Goal: Task Accomplishment & Management: Use online tool/utility

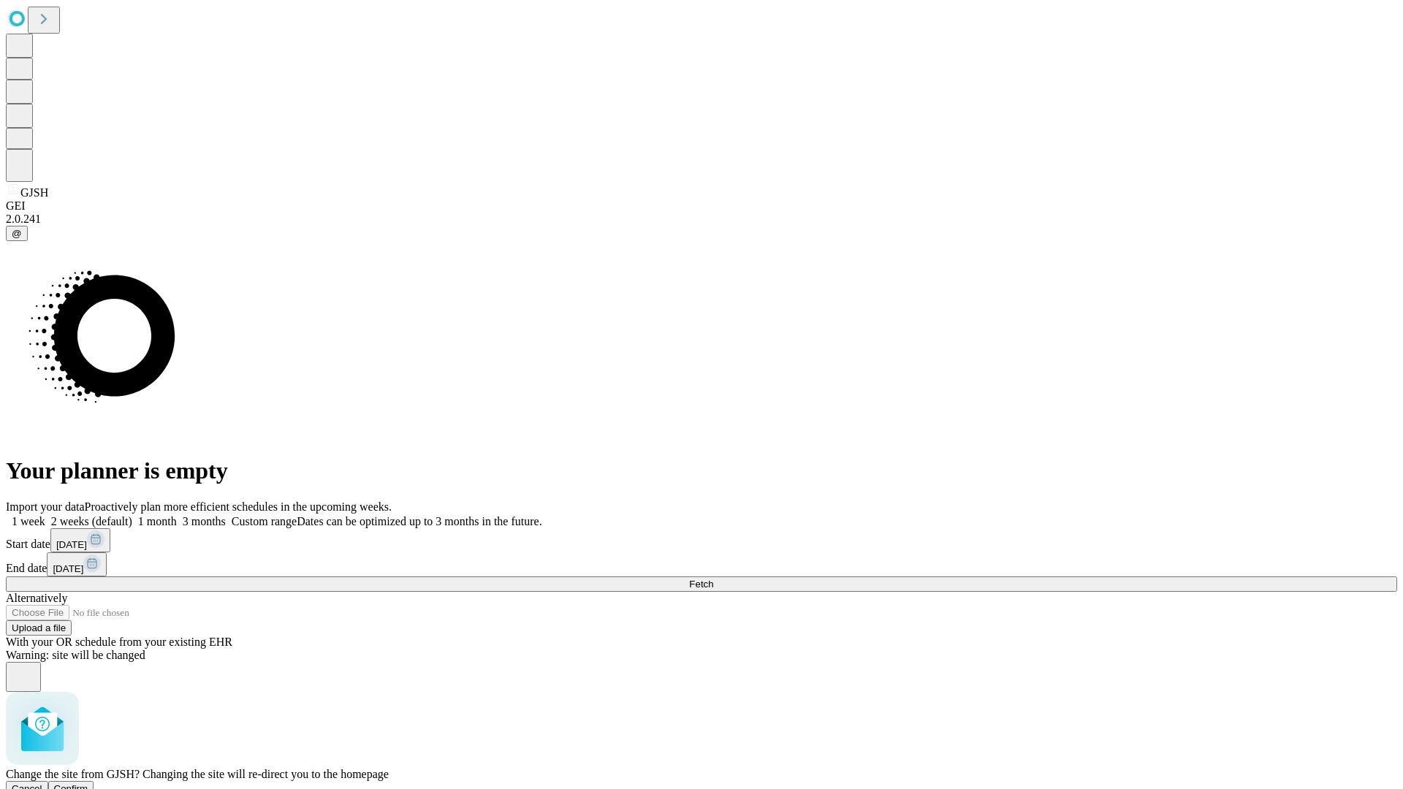
click at [88, 783] on span "Confirm" at bounding box center [71, 788] width 34 height 11
click at [45, 515] on label "1 week" at bounding box center [25, 521] width 39 height 12
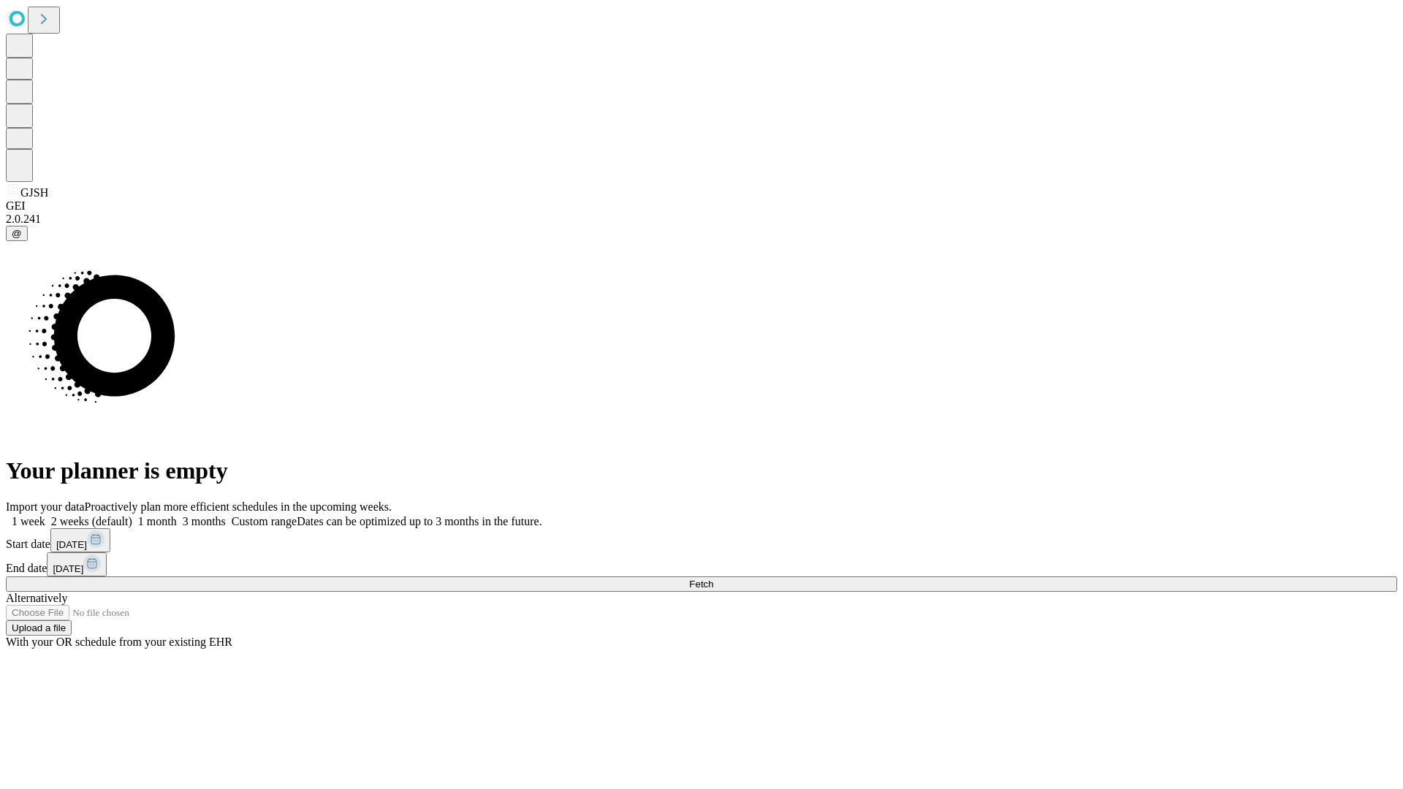
click at [713, 579] on span "Fetch" at bounding box center [701, 584] width 24 height 11
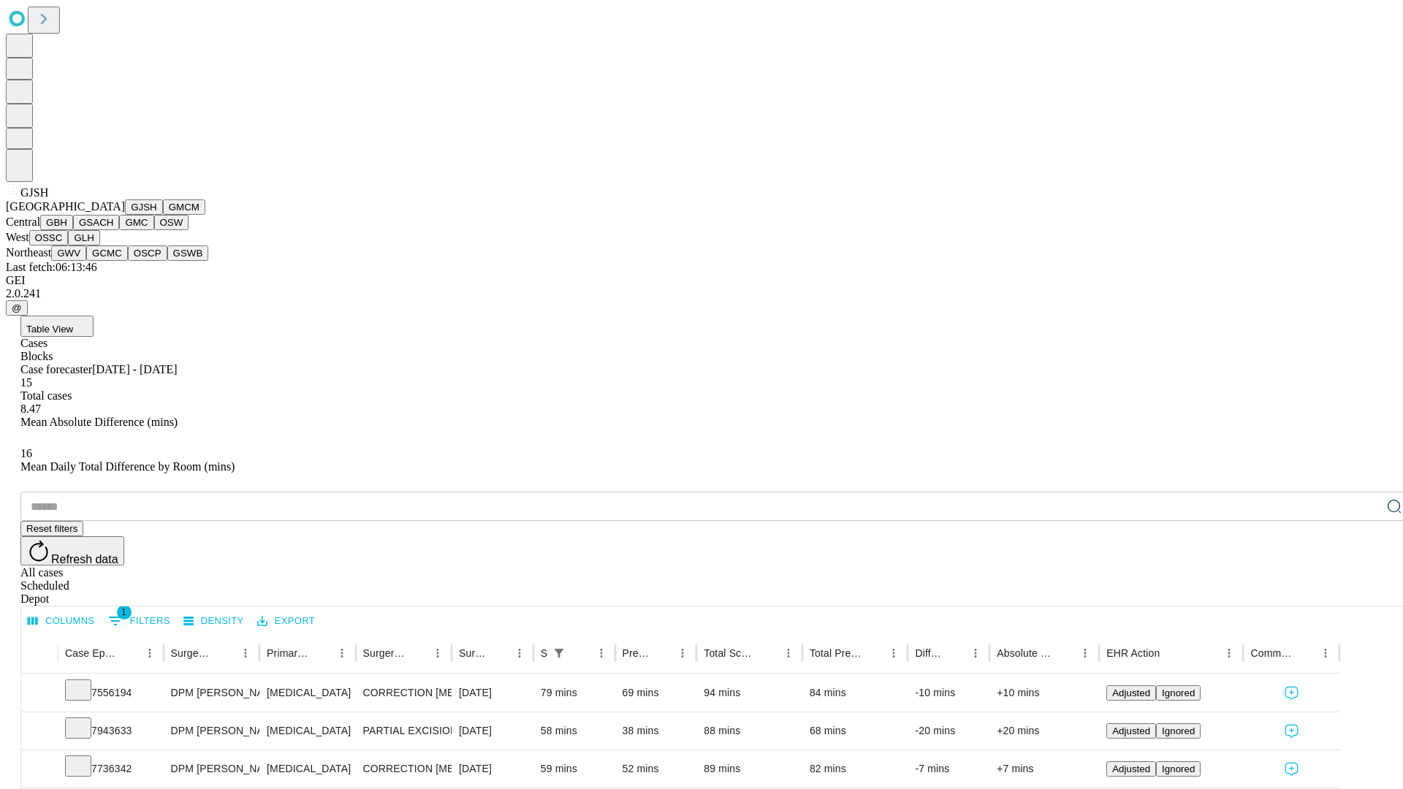
click at [163, 215] on button "GMCM" at bounding box center [184, 207] width 42 height 15
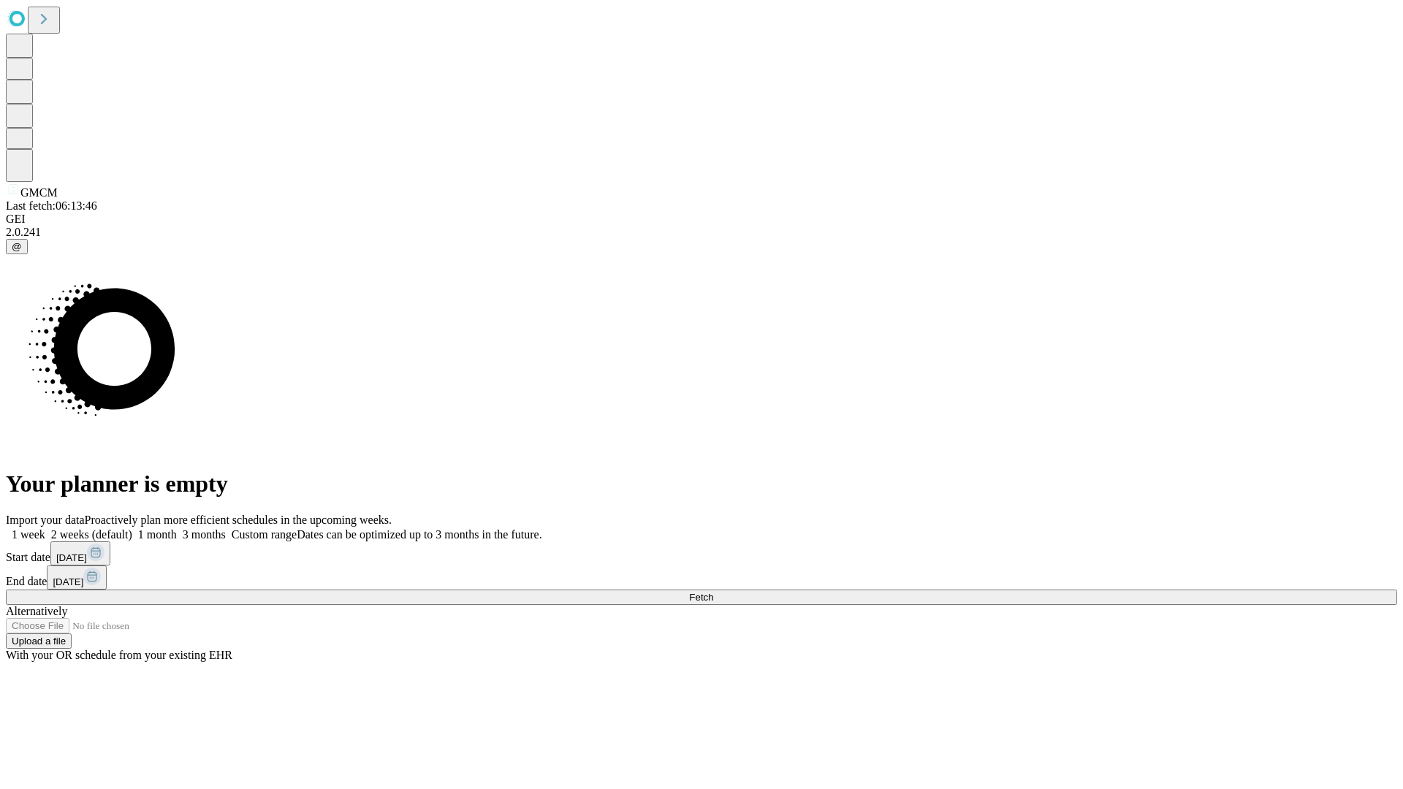
click at [45, 528] on label "1 week" at bounding box center [25, 534] width 39 height 12
click at [713, 592] on span "Fetch" at bounding box center [701, 597] width 24 height 11
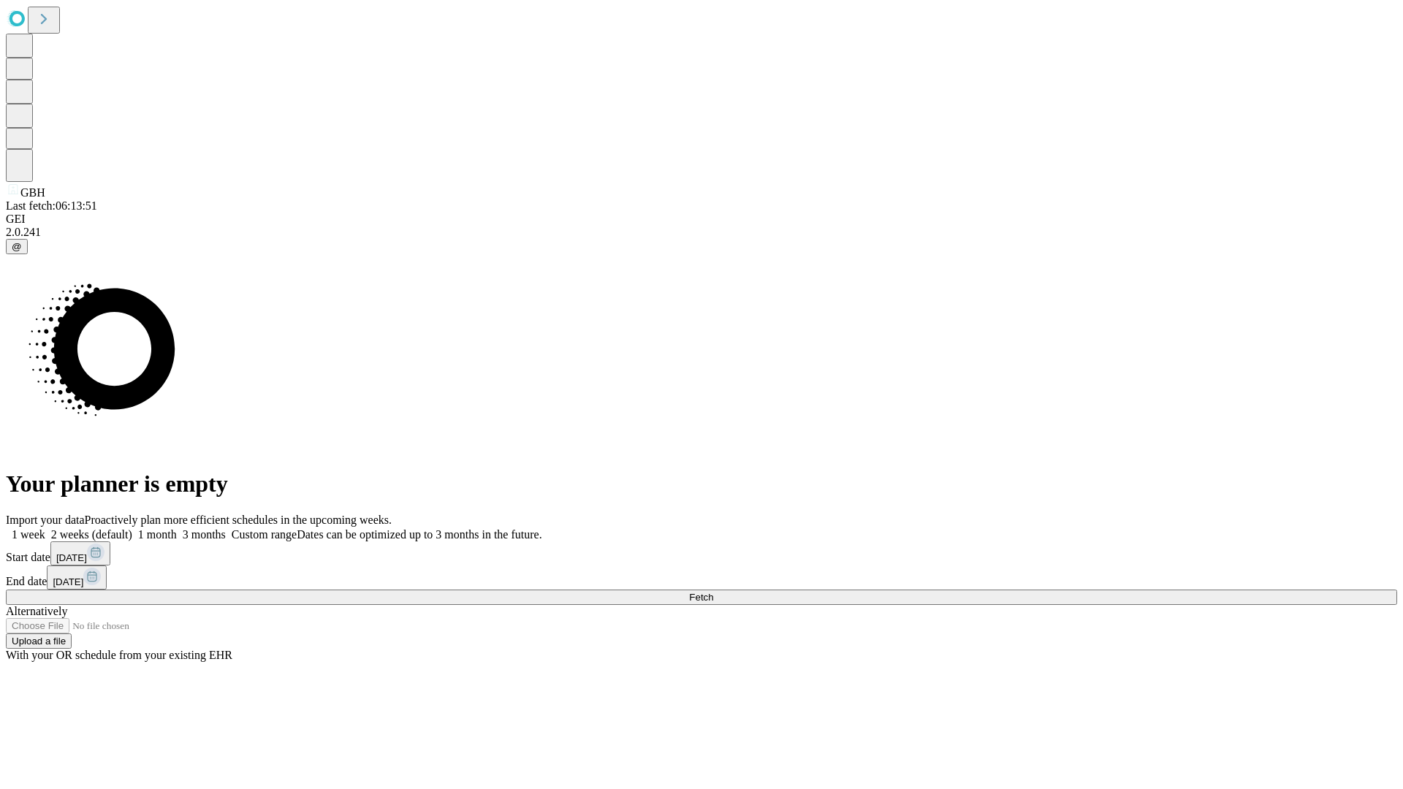
click at [45, 528] on label "1 week" at bounding box center [25, 534] width 39 height 12
click at [713, 592] on span "Fetch" at bounding box center [701, 597] width 24 height 11
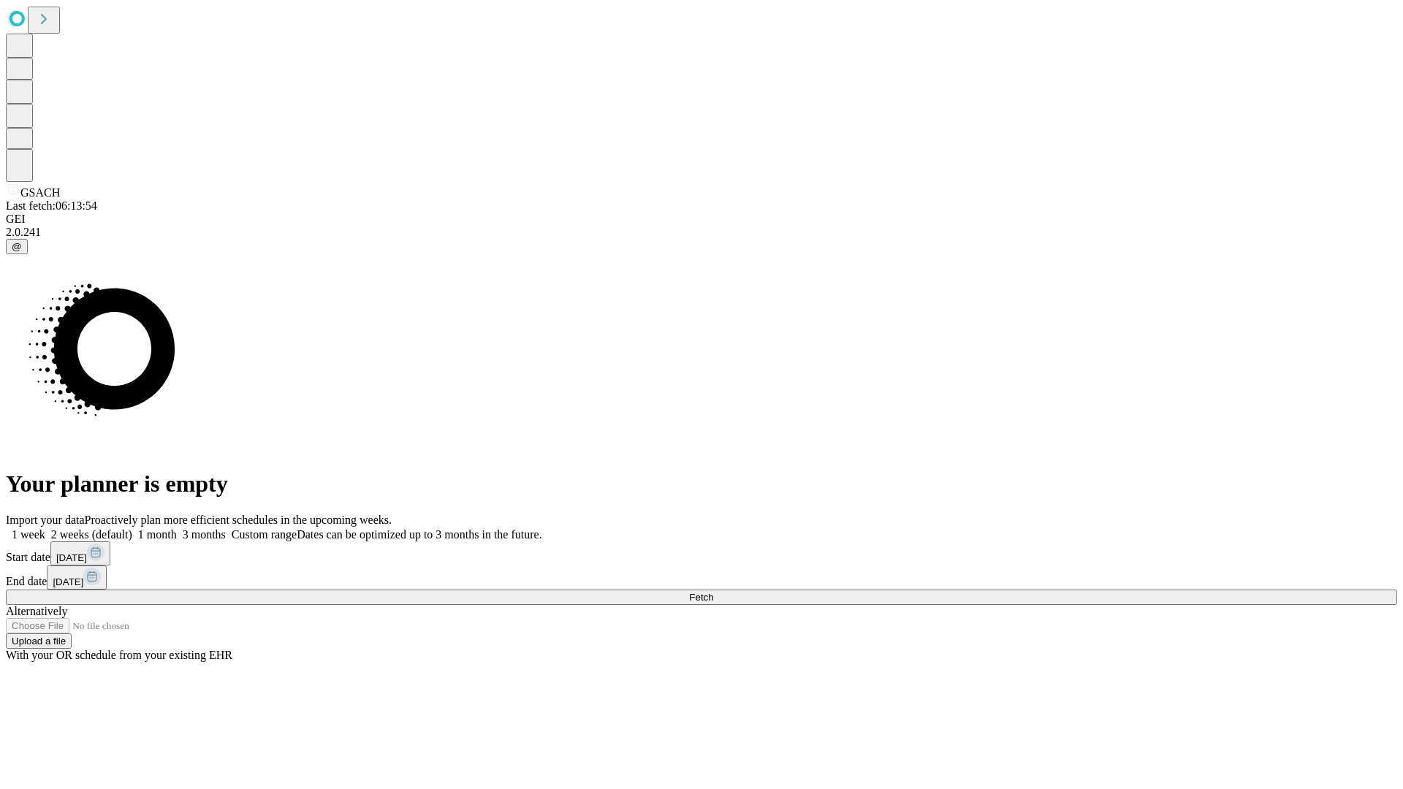
click at [45, 528] on label "1 week" at bounding box center [25, 534] width 39 height 12
click at [713, 592] on span "Fetch" at bounding box center [701, 597] width 24 height 11
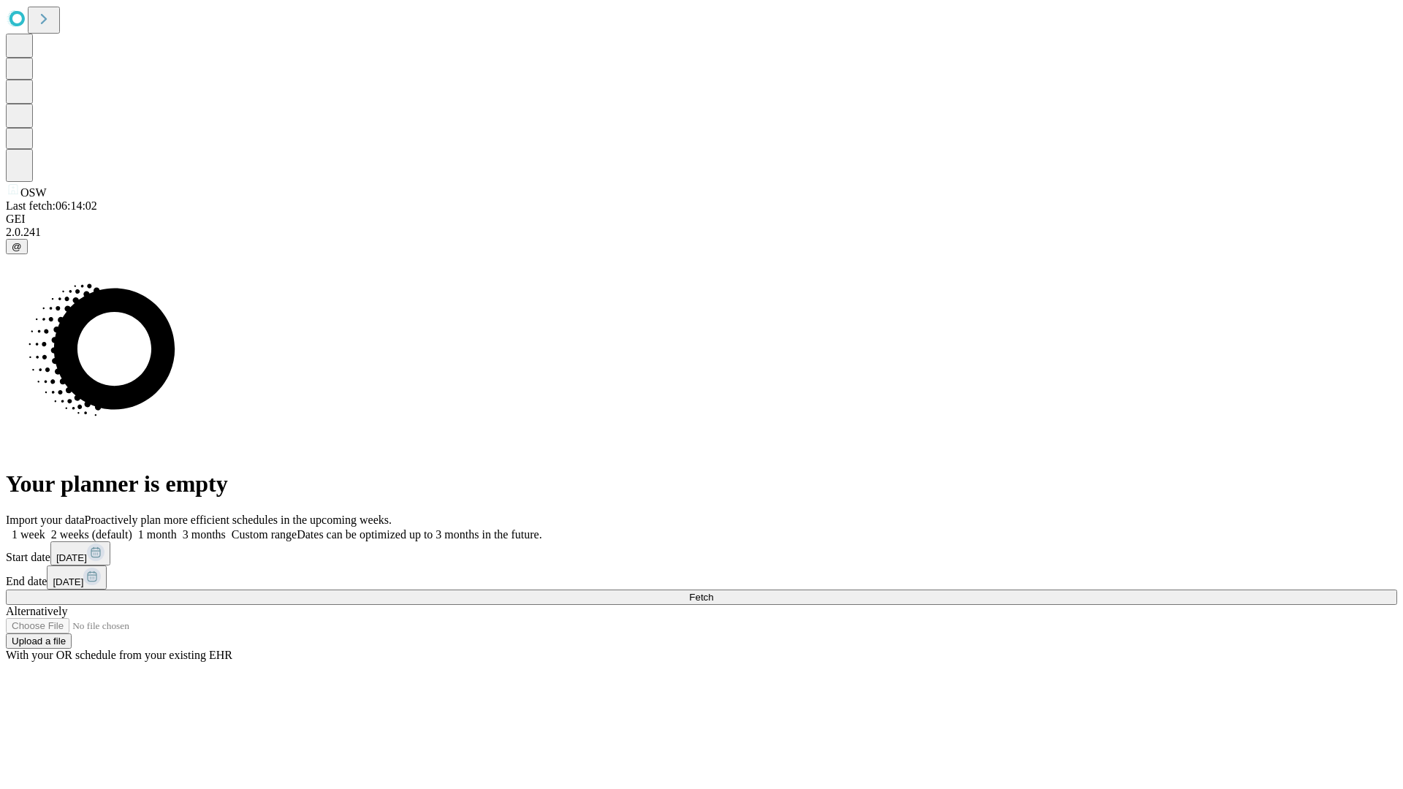
click at [45, 528] on label "1 week" at bounding box center [25, 534] width 39 height 12
click at [713, 592] on span "Fetch" at bounding box center [701, 597] width 24 height 11
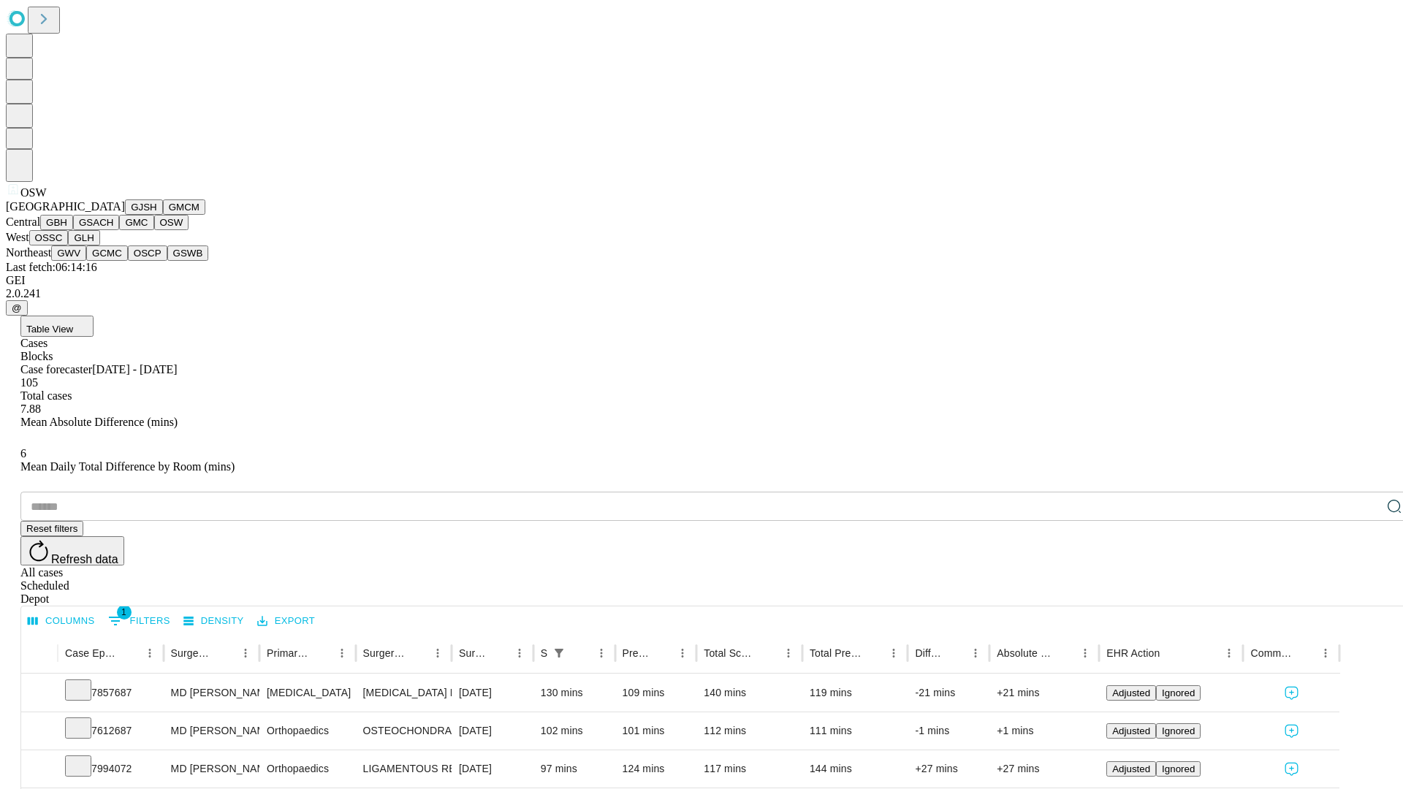
click at [69, 246] on button "OSSC" at bounding box center [48, 237] width 39 height 15
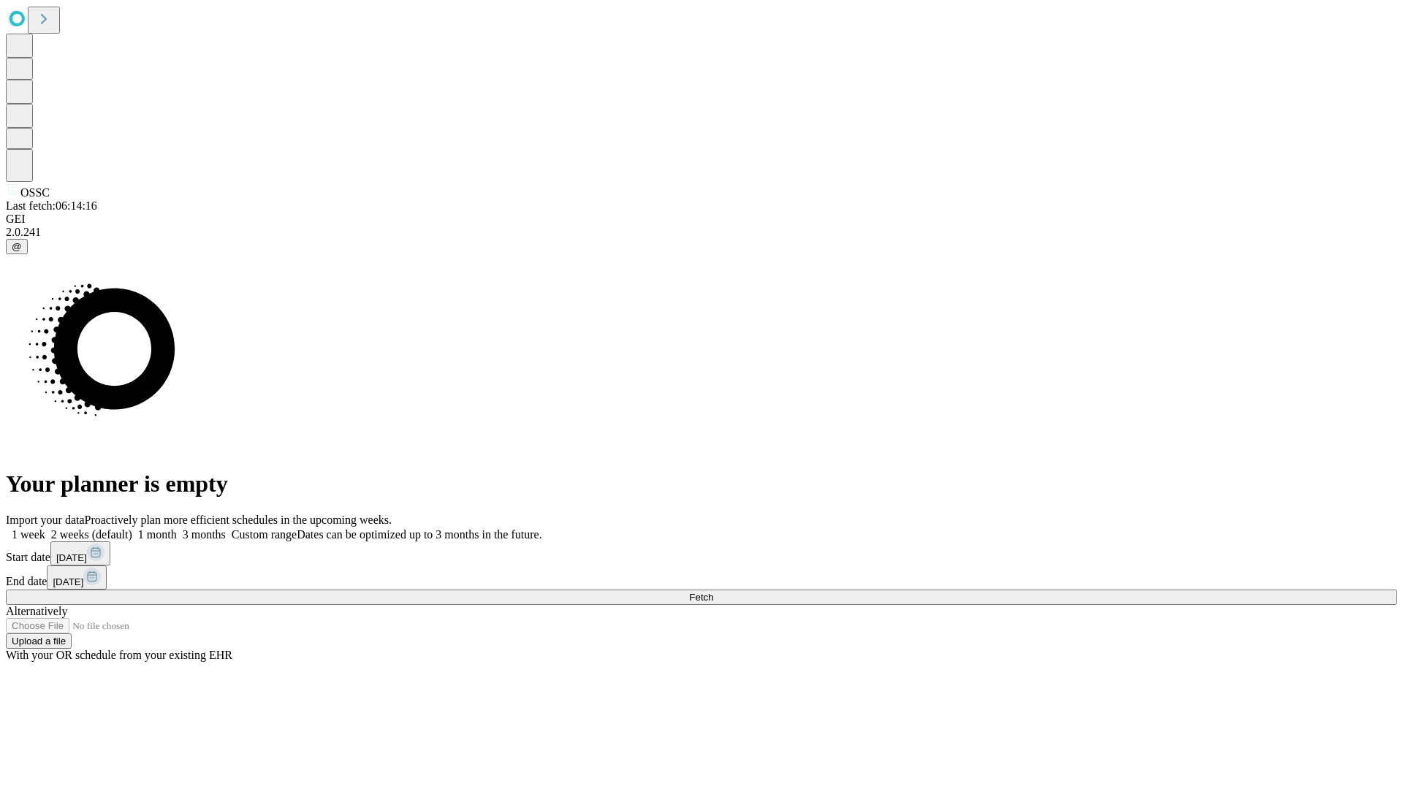
click at [45, 528] on label "1 week" at bounding box center [25, 534] width 39 height 12
click at [713, 592] on span "Fetch" at bounding box center [701, 597] width 24 height 11
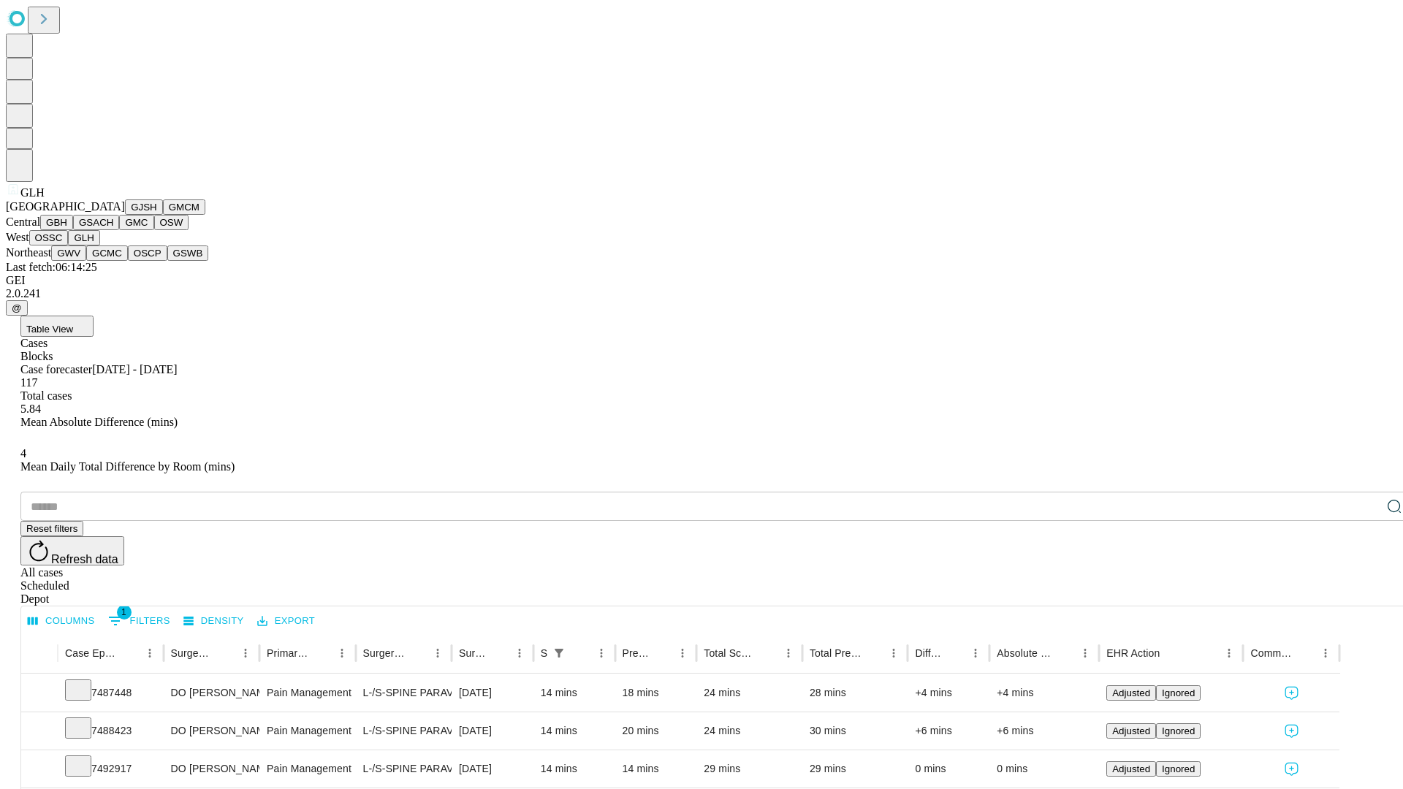
click at [86, 261] on button "GWV" at bounding box center [68, 253] width 35 height 15
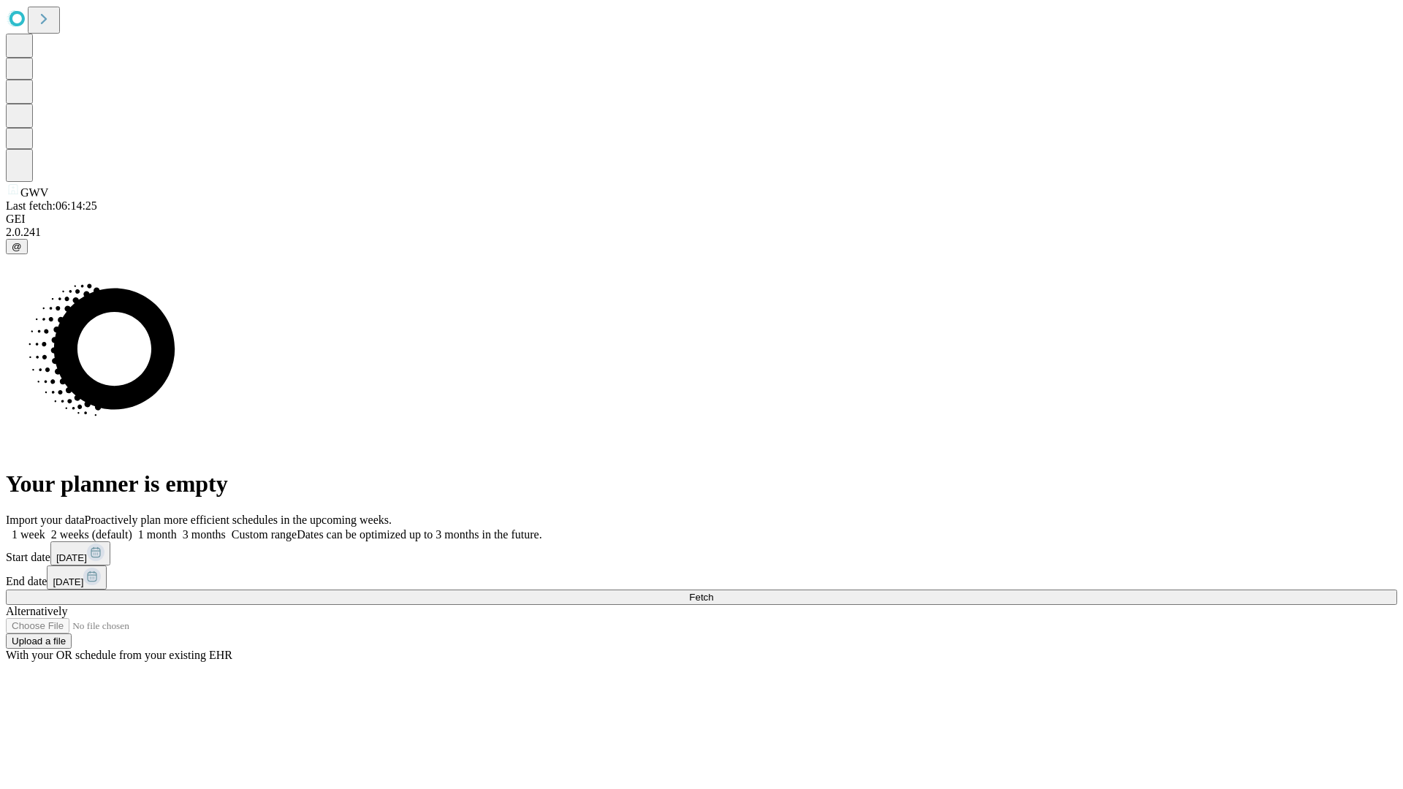
click at [45, 528] on label "1 week" at bounding box center [25, 534] width 39 height 12
click at [713, 592] on span "Fetch" at bounding box center [701, 597] width 24 height 11
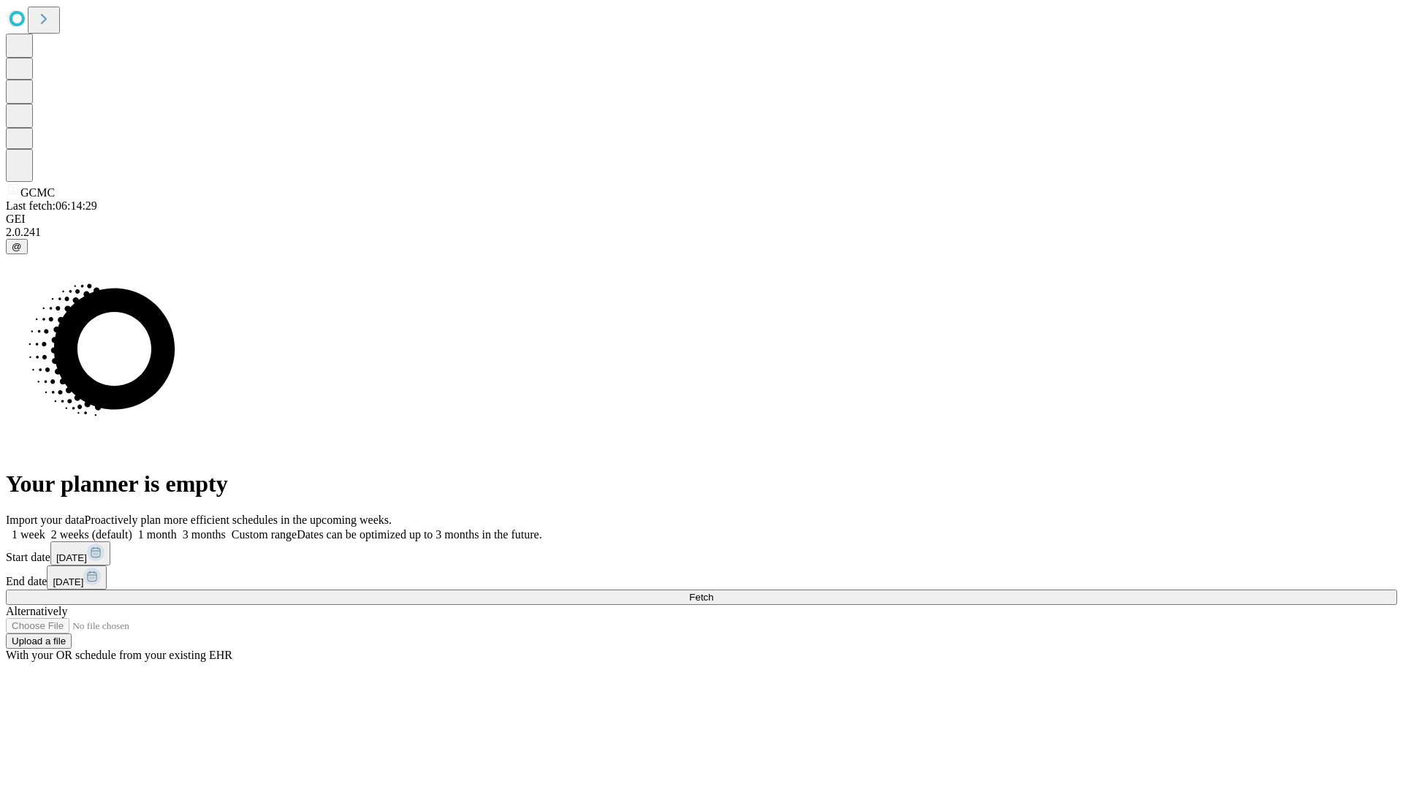
click at [45, 528] on label "1 week" at bounding box center [25, 534] width 39 height 12
click at [713, 592] on span "Fetch" at bounding box center [701, 597] width 24 height 11
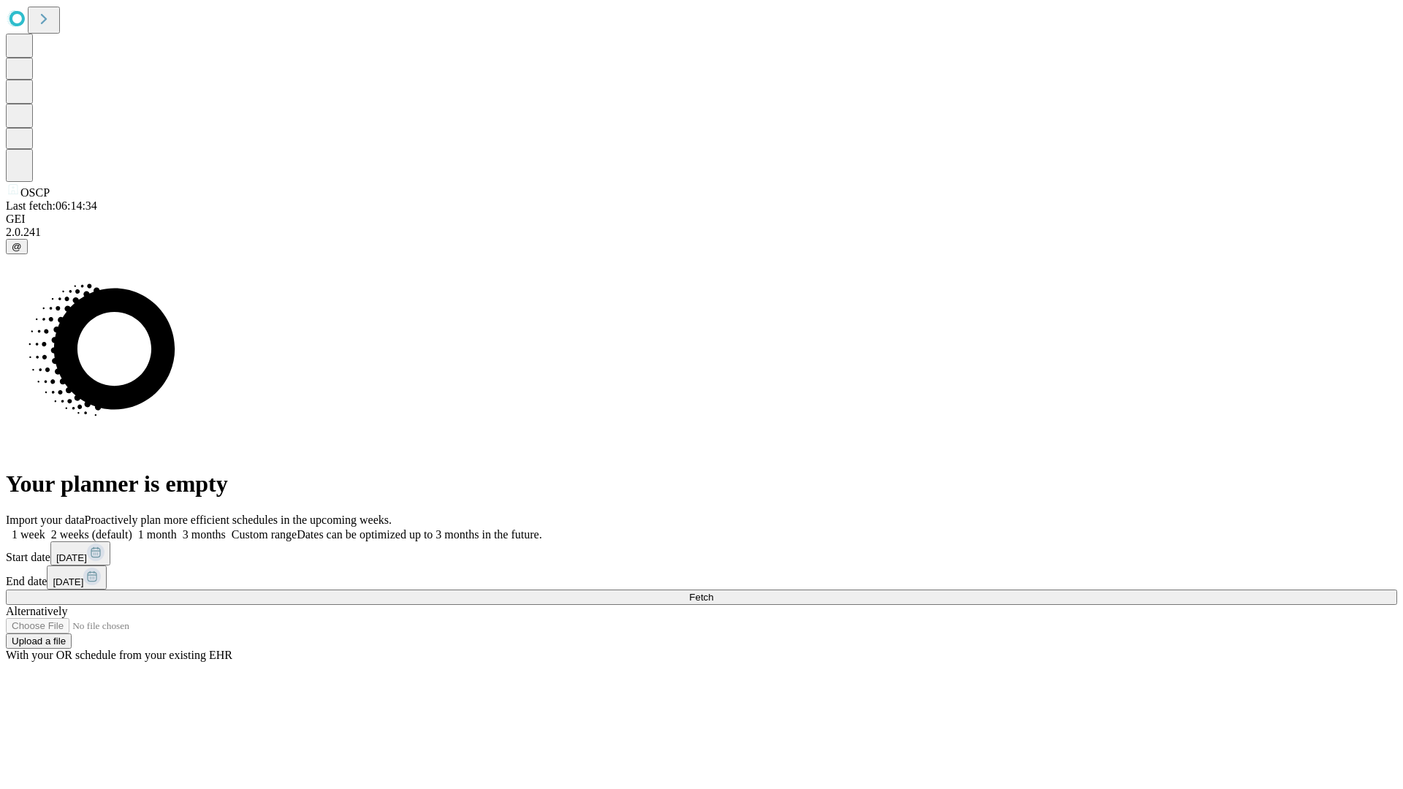
click at [45, 528] on label "1 week" at bounding box center [25, 534] width 39 height 12
click at [713, 592] on span "Fetch" at bounding box center [701, 597] width 24 height 11
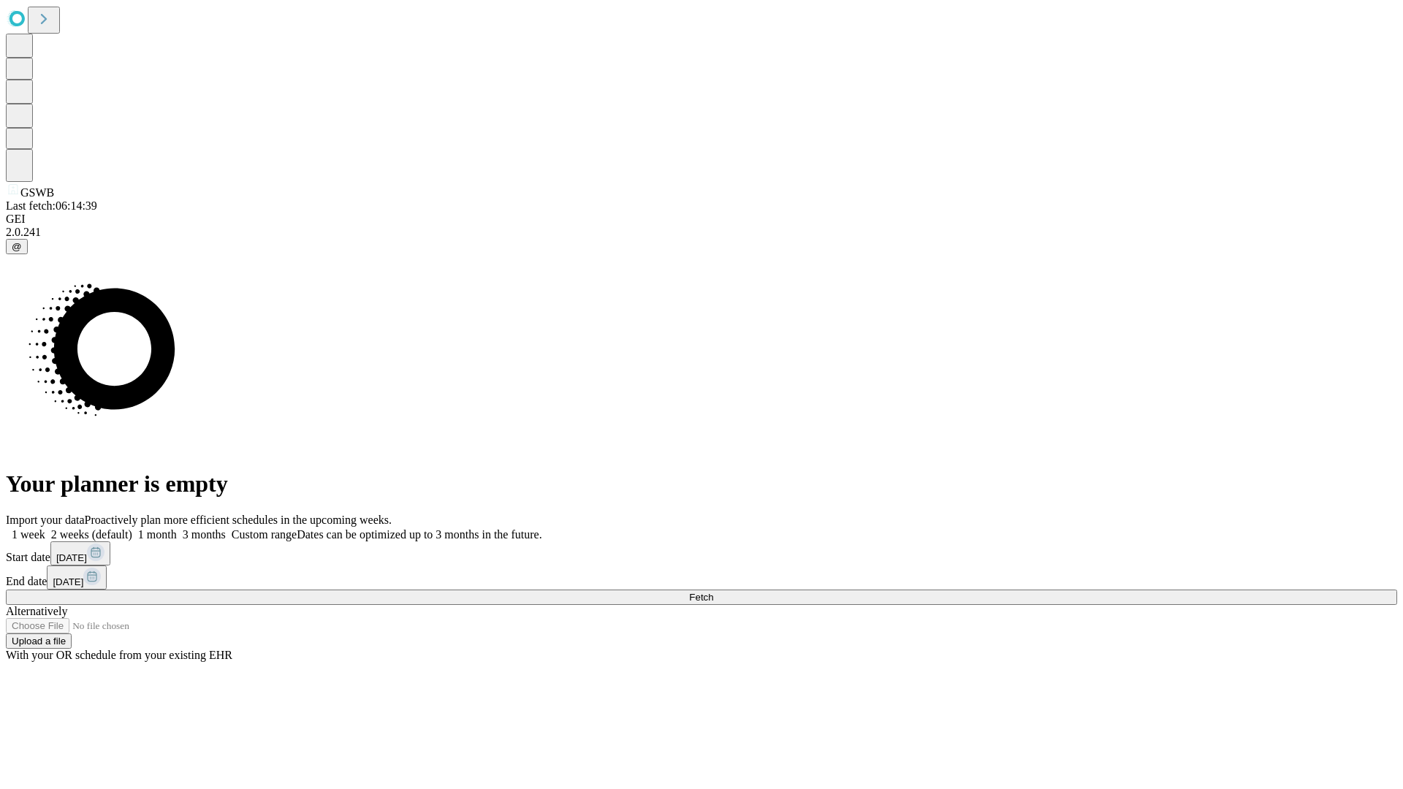
click at [45, 528] on label "1 week" at bounding box center [25, 534] width 39 height 12
click at [713, 592] on span "Fetch" at bounding box center [701, 597] width 24 height 11
